Goal: Information Seeking & Learning: Find specific fact

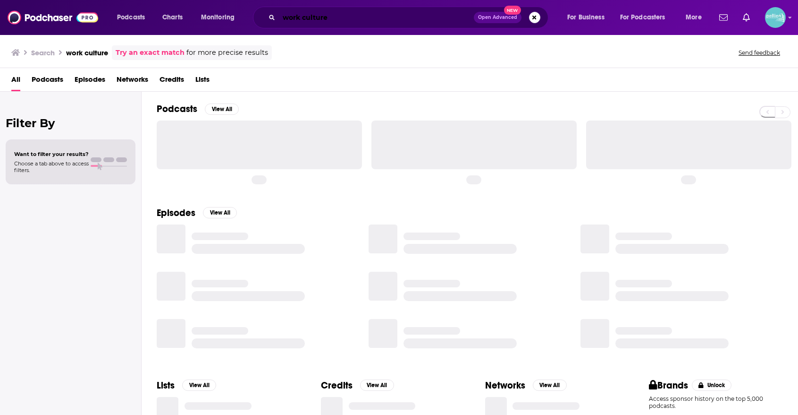
click at [393, 19] on input "work culture" at bounding box center [376, 17] width 195 height 15
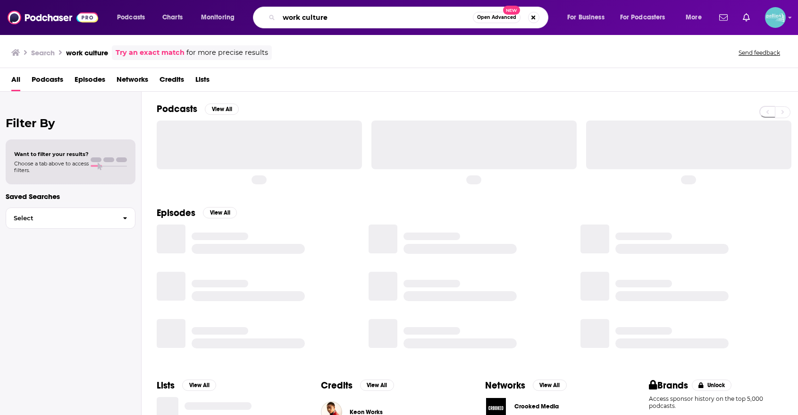
click at [393, 19] on input "work culture" at bounding box center [376, 17] width 194 height 15
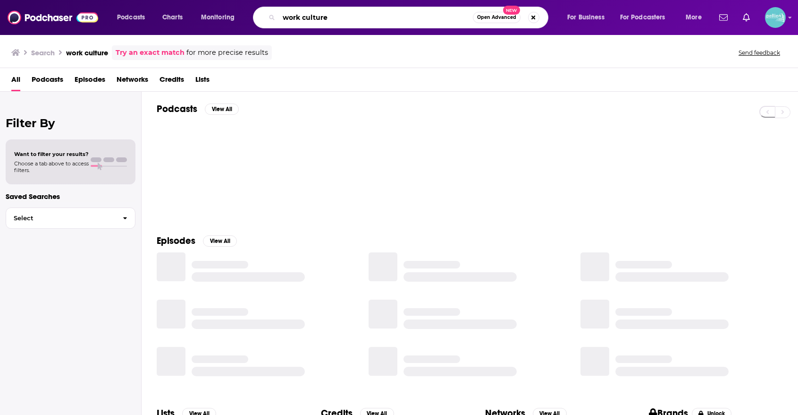
click at [393, 19] on input "work culture" at bounding box center [376, 17] width 194 height 15
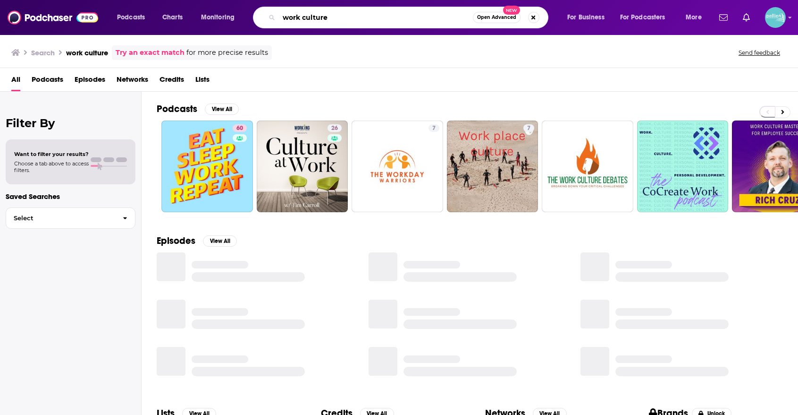
paste input "The Future Of The Fu"
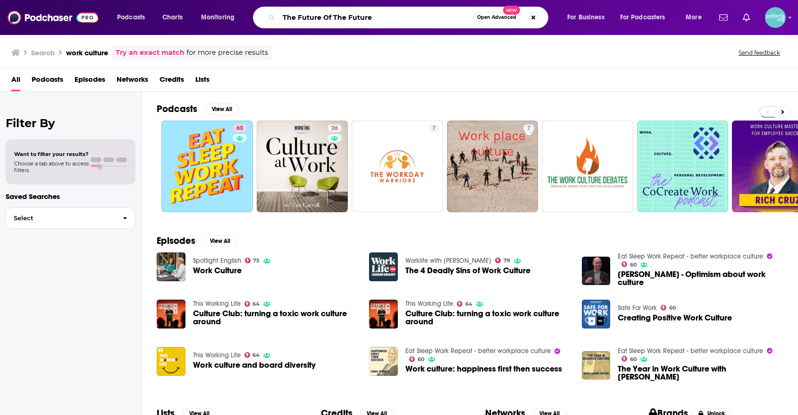
type input "The Future Of The Future"
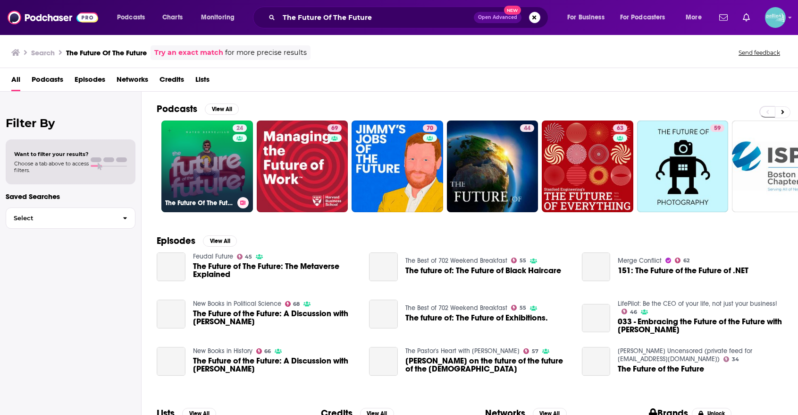
click at [205, 188] on link "24 The Future Of The Future" at bounding box center [207, 166] width 92 height 92
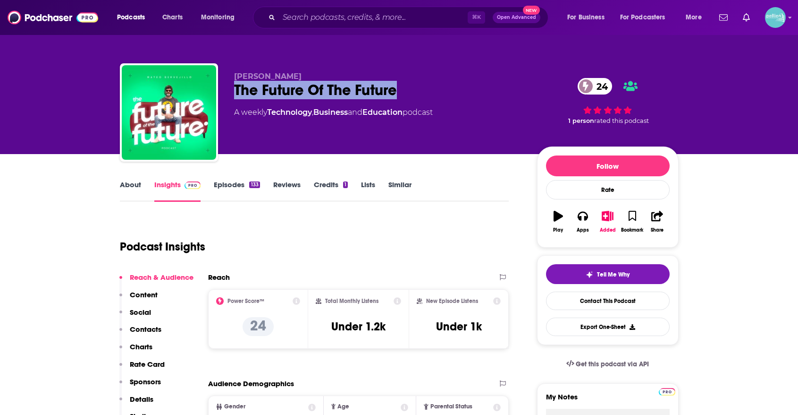
drag, startPoint x: 403, startPoint y: 90, endPoint x: 233, endPoint y: 93, distance: 170.0
click at [233, 93] on div "[PERSON_NAME] The Future Of The Future 24 A weekly Technology , Business and Ed…" at bounding box center [399, 114] width 559 height 102
copy h2 "The Future Of The Future"
